Goal: Understand site structure: Understand site structure

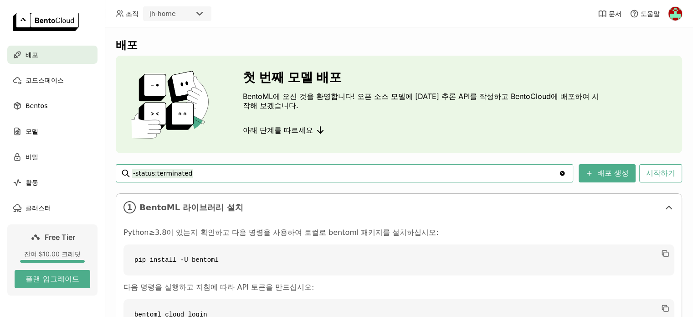
click at [315, 130] on icon at bounding box center [320, 129] width 11 height 11
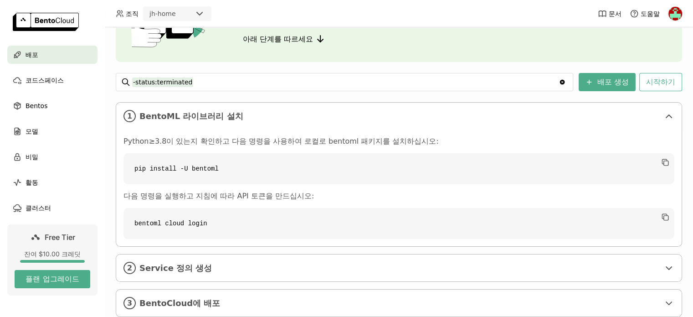
scroll to position [115, 0]
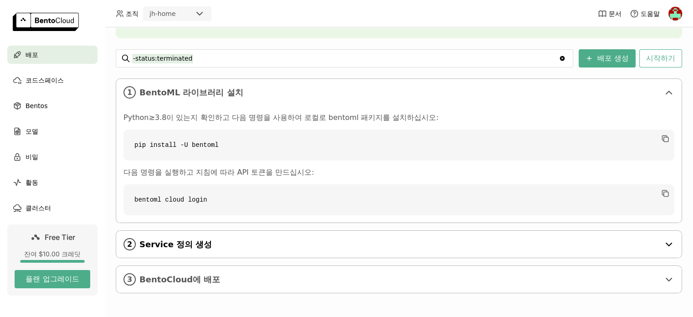
click at [275, 247] on span "Service 정의 생성" at bounding box center [399, 244] width 520 height 10
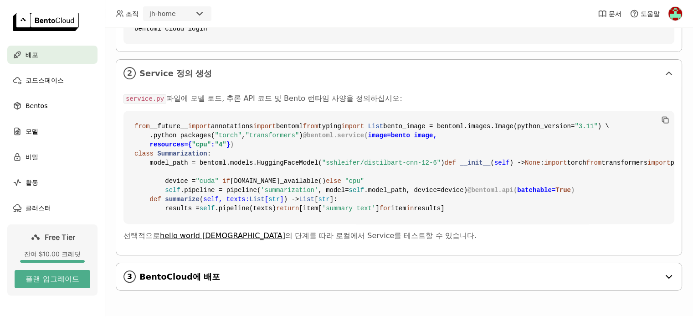
scroll to position [4, 0]
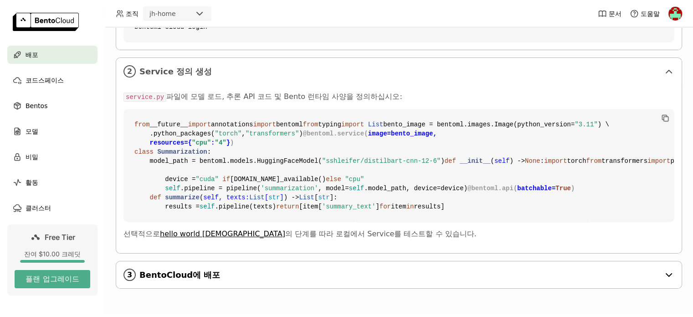
click at [244, 271] on span "BentoCloud에 배포" at bounding box center [399, 275] width 520 height 10
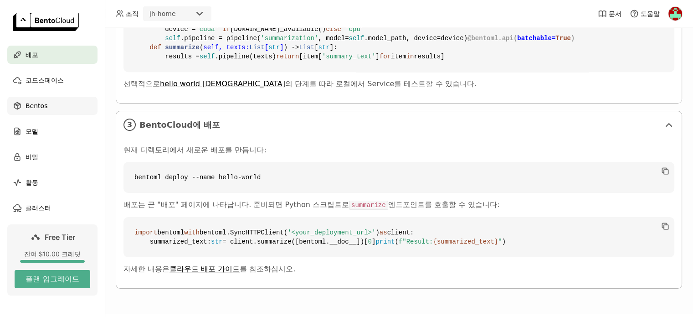
click at [35, 111] on span "Bentos" at bounding box center [37, 105] width 22 height 11
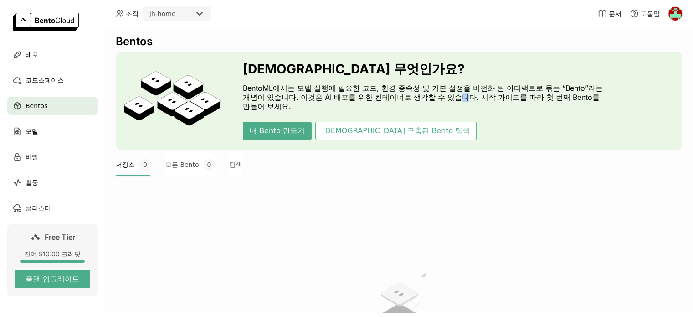
click at [425, 100] on p "BentoML에서는 모델 실행에 필요한 코드, 환경 종속성 및 기본 설정을 버전화 된 아티팩트로 묶는 “Bento”라는 개념이 있습니다. 이것…" at bounding box center [423, 96] width 360 height 27
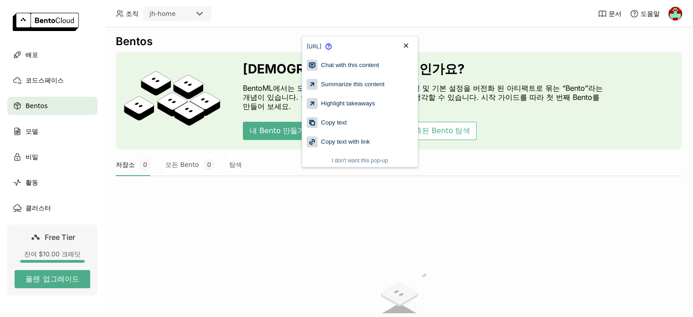
click at [224, 121] on div "[DEMOGRAPHIC_DATA] 무엇인가요? BentoML에서는 모델 실행에 필요한 코드, 환경 종속성 및 기본 설정을 버전화 된 아티팩트로…" at bounding box center [399, 101] width 566 height 98
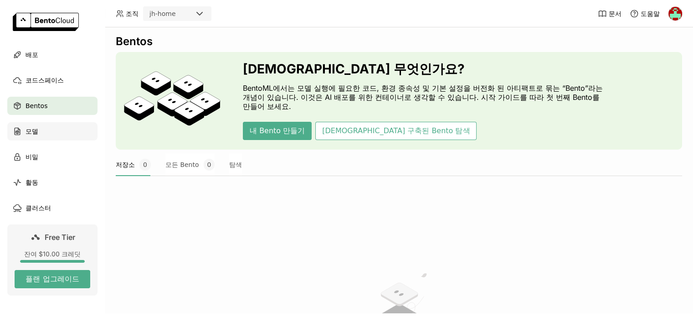
click at [27, 134] on span "모델" at bounding box center [32, 131] width 13 height 11
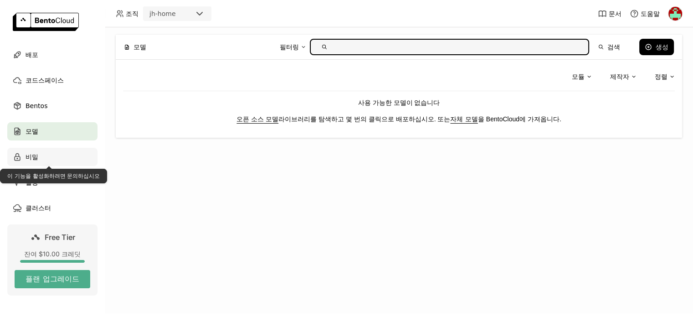
click at [33, 159] on span "비밀" at bounding box center [32, 156] width 13 height 11
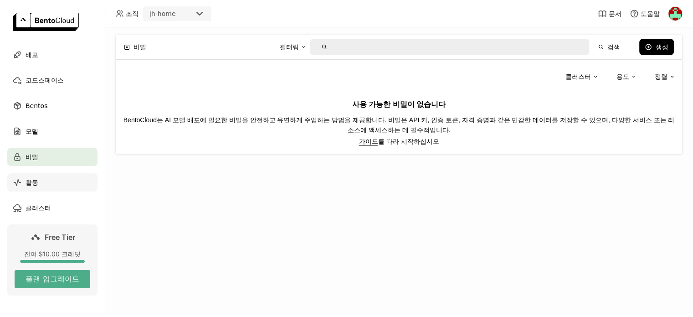
click at [36, 186] on span "활동" at bounding box center [32, 182] width 13 height 11
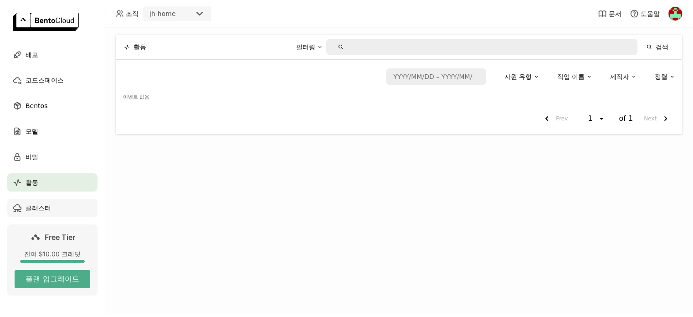
click at [36, 209] on span "클러스터" at bounding box center [39, 207] width 26 height 11
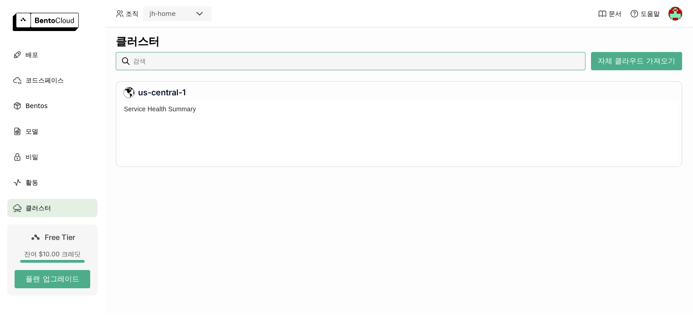
scroll to position [56, 554]
click at [196, 143] on div at bounding box center [195, 134] width 3 height 23
click at [204, 142] on div "[DATE] 22:00:00 Healthy Availability" at bounding box center [225, 126] width 48 height 41
click at [350, 129] on div at bounding box center [415, 134] width 509 height 23
click at [349, 131] on div at bounding box center [415, 134] width 509 height 23
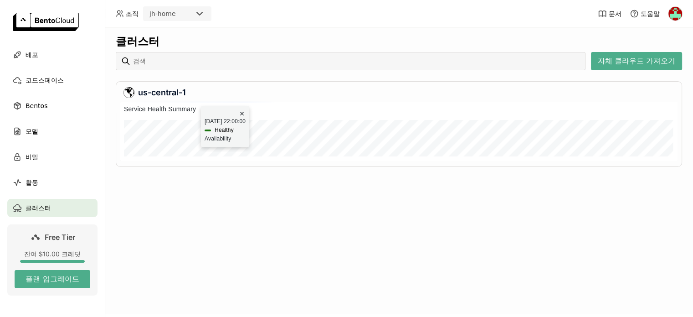
click at [349, 131] on div at bounding box center [415, 134] width 509 height 23
click at [236, 130] on div at bounding box center [415, 134] width 509 height 23
click at [286, 135] on div at bounding box center [415, 134] width 509 height 23
click at [285, 136] on div at bounding box center [415, 134] width 509 height 23
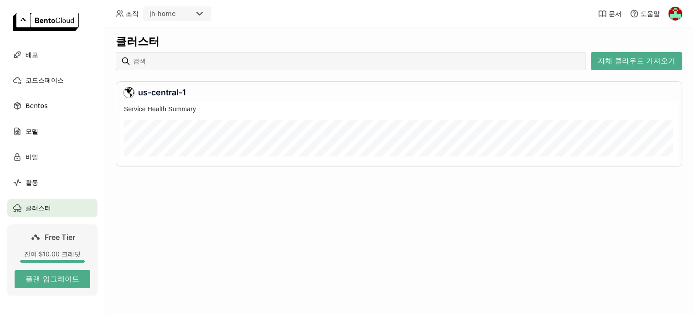
click at [343, 135] on div at bounding box center [415, 134] width 509 height 23
click at [450, 136] on div at bounding box center [449, 134] width 2 height 23
drag, startPoint x: 400, startPoint y: 139, endPoint x: 436, endPoint y: 140, distance: 36.0
click at [436, 140] on div at bounding box center [436, 134] width 2 height 23
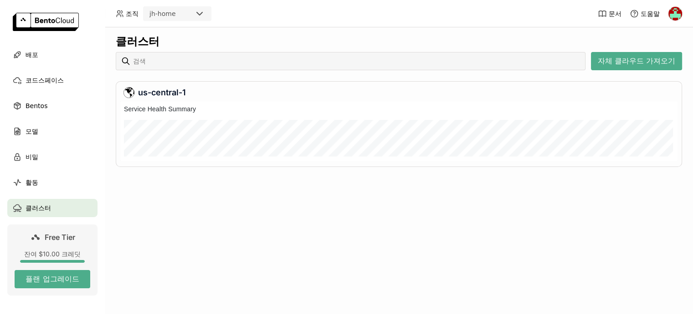
click at [397, 173] on div "클러스터 자체 클라우드 가져오기 us-central-1" at bounding box center [399, 108] width 566 height 146
click at [625, 60] on button "자체 클라우드 가져오기" at bounding box center [636, 61] width 91 height 18
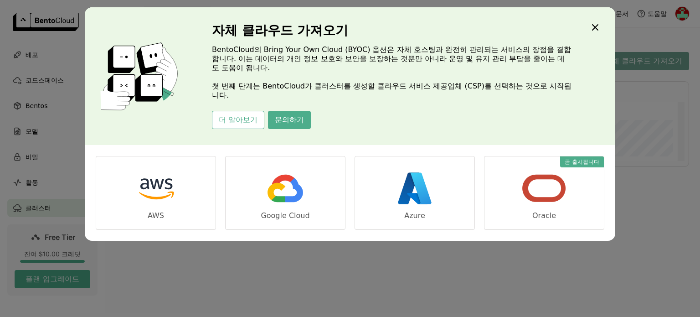
scroll to position [56, 560]
click at [591, 31] on icon "Close" at bounding box center [595, 27] width 11 height 11
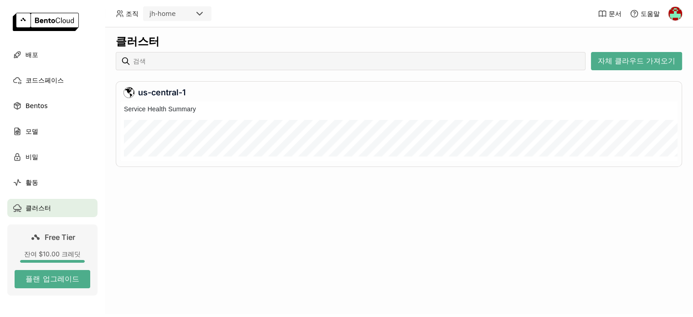
scroll to position [56, 554]
click at [30, 83] on span "코드스페이스" at bounding box center [45, 80] width 38 height 11
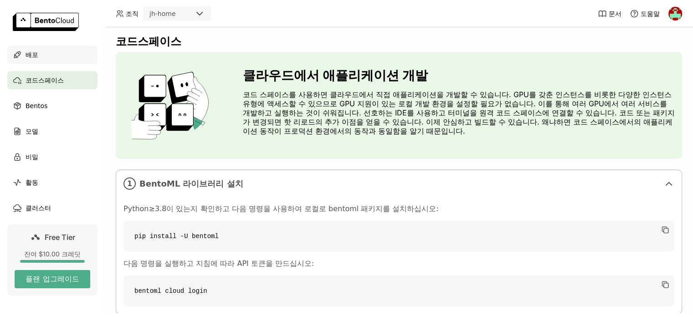
click at [26, 59] on span "배포" at bounding box center [32, 54] width 13 height 11
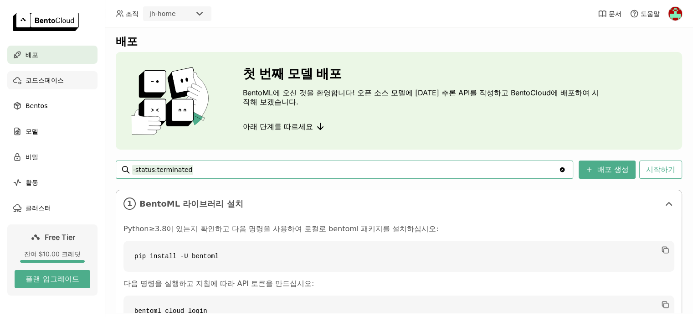
click at [54, 83] on span "코드스페이스" at bounding box center [45, 80] width 38 height 11
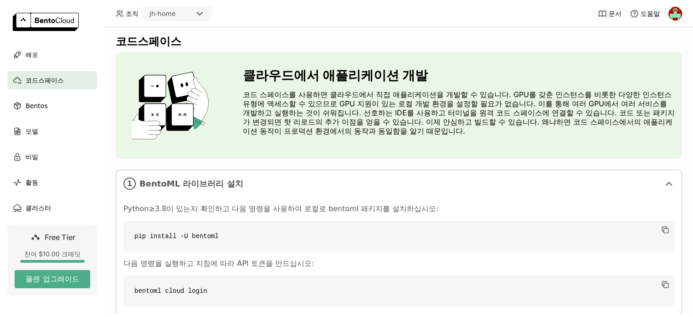
click at [323, 203] on div "Python≥3.8이 있는지 확인하고 다음 명령을 사용하여 로컬로 bentoml 패키지를 설치하십시오: pip install -U bentom…" at bounding box center [398, 255] width 565 height 117
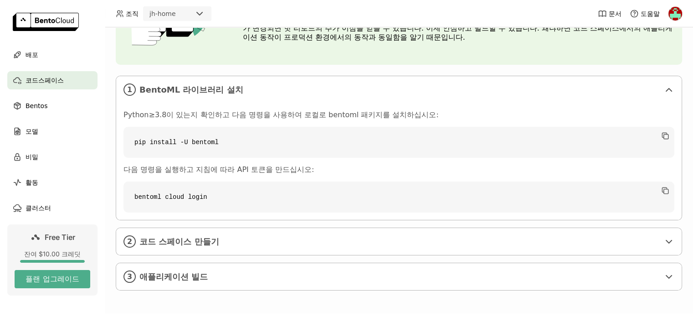
scroll to position [95, 0]
click at [290, 236] on span "코드 스페이스 만들기" at bounding box center [399, 241] width 520 height 10
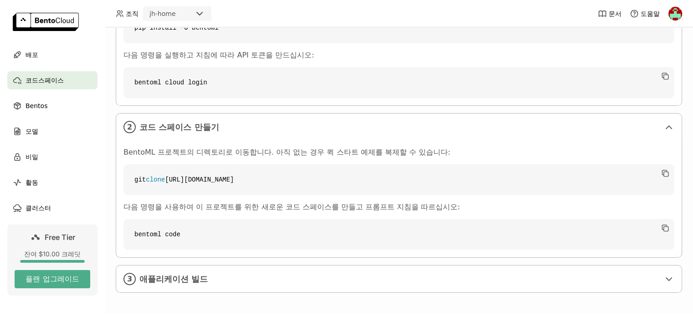
scroll to position [211, 0]
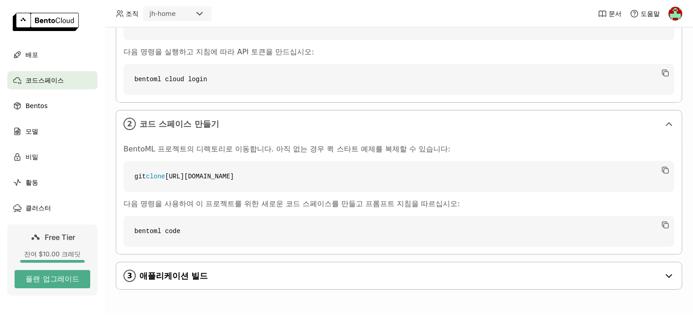
click at [274, 272] on span "애플리케이션 빌드" at bounding box center [399, 276] width 520 height 10
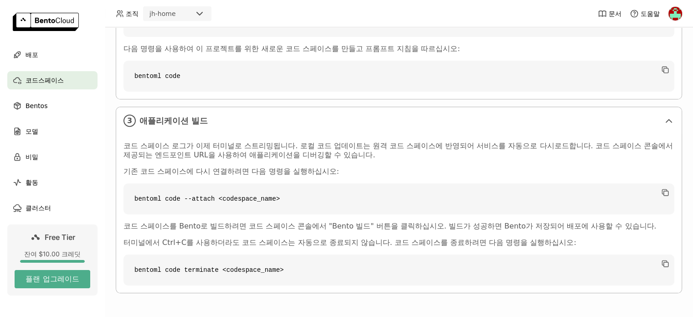
scroll to position [324, 0]
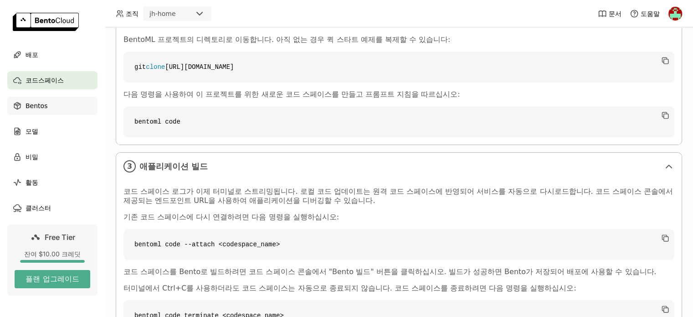
click at [51, 113] on div "Bentos" at bounding box center [52, 106] width 90 height 18
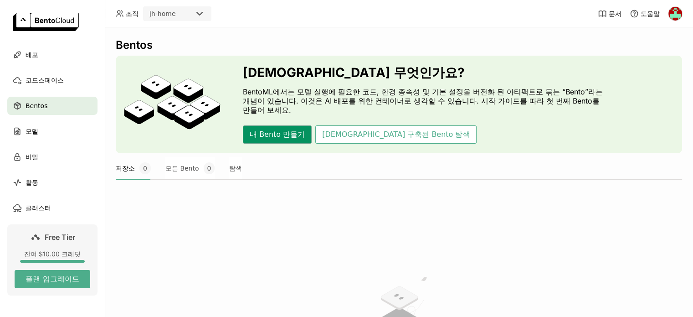
click at [277, 130] on button "내 Bento 만들기" at bounding box center [277, 134] width 69 height 18
